Goal: Book appointment/travel/reservation

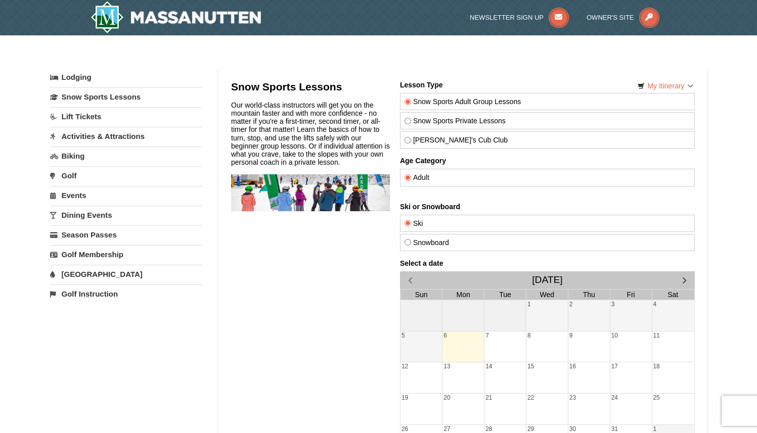
click at [478, 121] on label "Snow Sports Private Lessons" at bounding box center [547, 121] width 286 height 8
click at [410, 121] on input "Snow Sports Private Lessons" at bounding box center [407, 121] width 7 height 7
radio input "true"
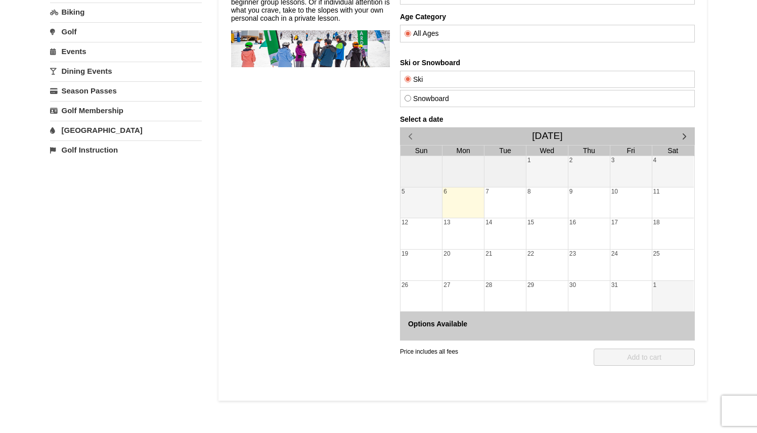
scroll to position [164, 0]
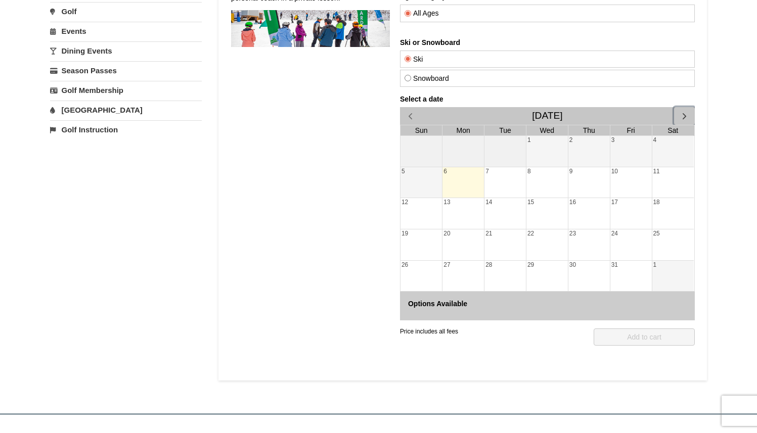
click at [684, 117] on span "button" at bounding box center [683, 116] width 11 height 11
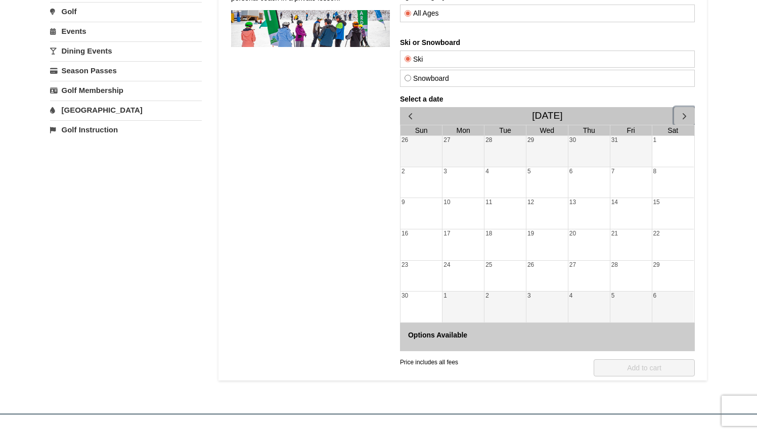
click at [684, 117] on span "button" at bounding box center [683, 116] width 11 height 11
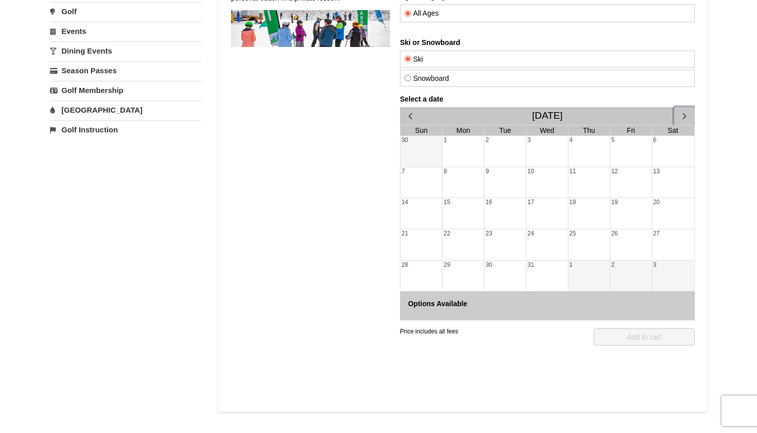
click at [684, 117] on span "button" at bounding box center [683, 116] width 11 height 11
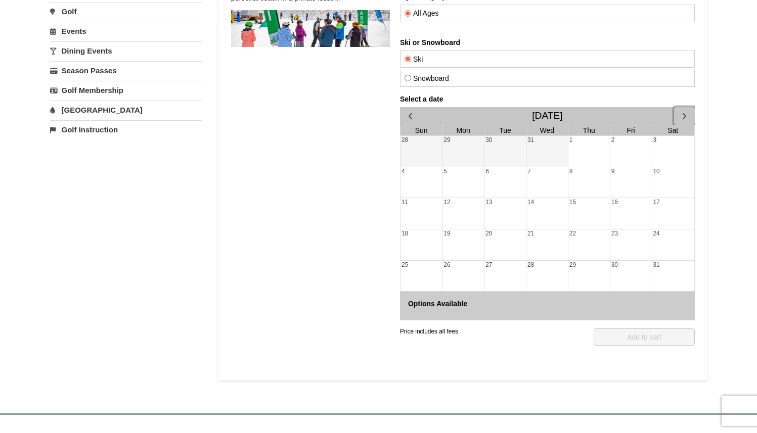
click at [684, 117] on span "button" at bounding box center [683, 116] width 11 height 11
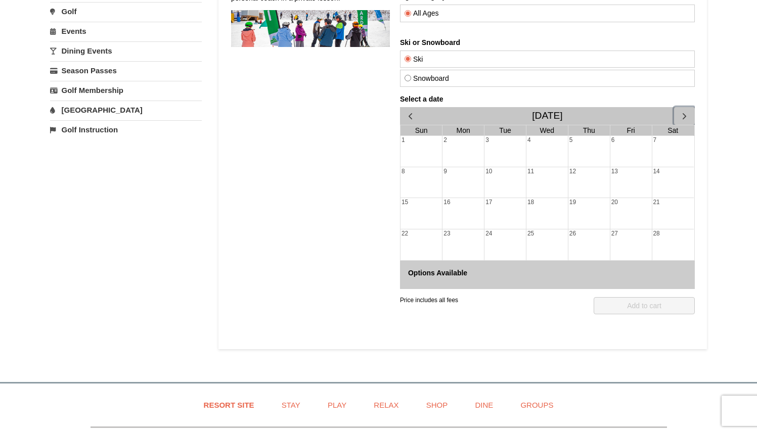
click at [684, 117] on span "button" at bounding box center [683, 116] width 11 height 11
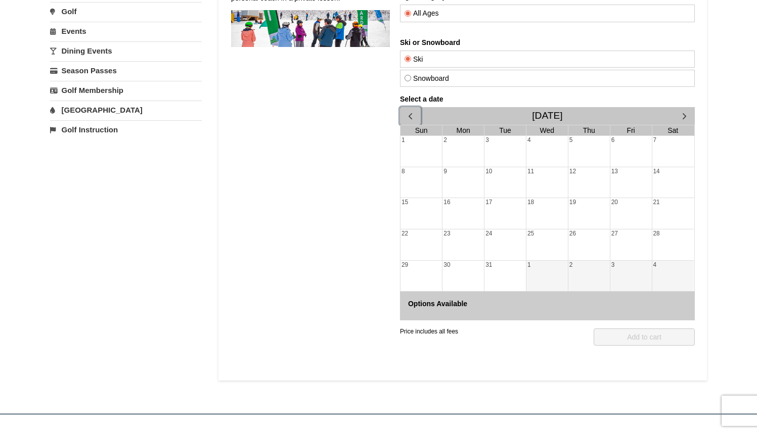
click at [416, 116] on button "button" at bounding box center [409, 116] width 21 height 18
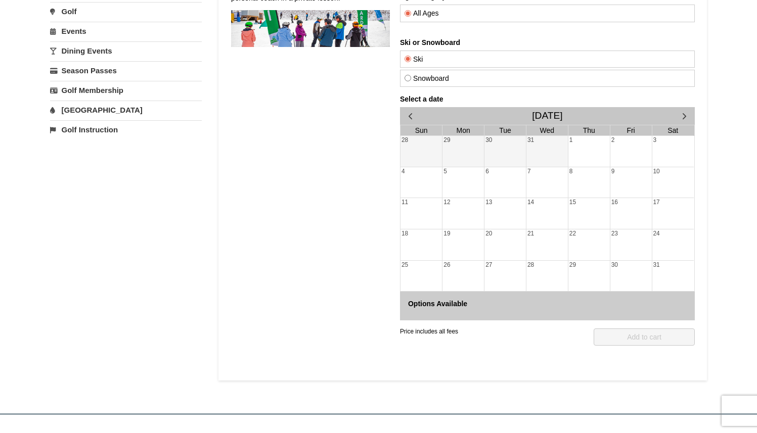
click at [422, 76] on label "Snowboard" at bounding box center [547, 78] width 286 height 8
click at [410, 76] on input "Snowboard" at bounding box center [407, 78] width 7 height 7
radio input "true"
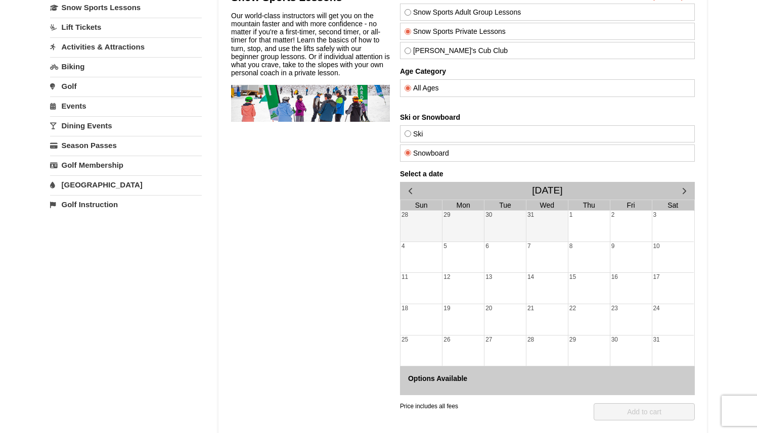
scroll to position [0, 0]
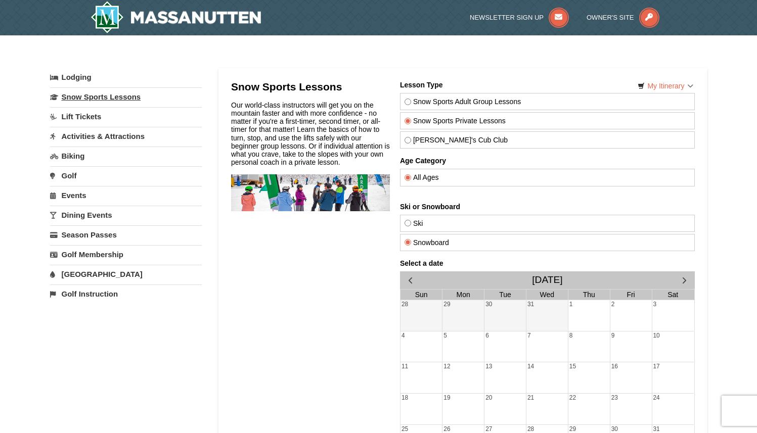
click at [95, 102] on link "Snow Sports Lessons" at bounding box center [126, 96] width 152 height 19
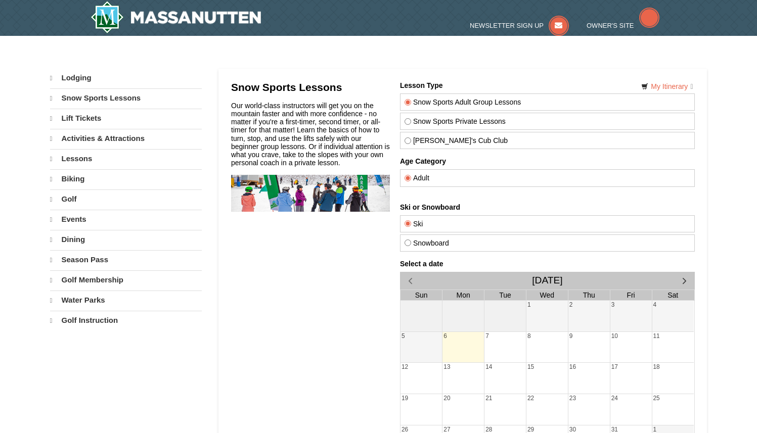
select select "10"
